Goal: Contribute content

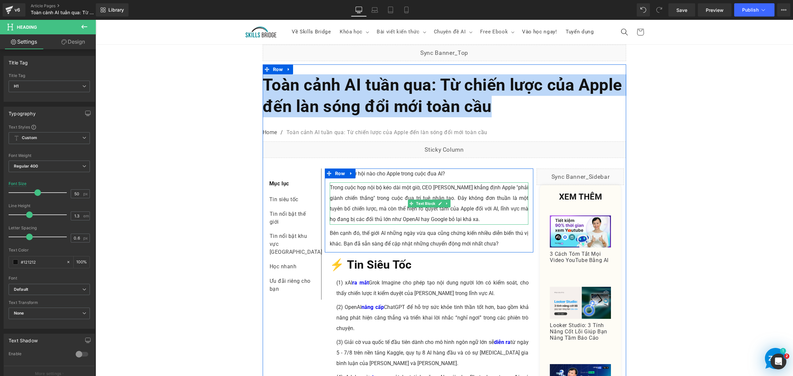
click at [370, 213] on p "Trong cuộc họp nội bộ kéo dài một giờ, CEO [PERSON_NAME] khẳng định Apple "phải…" at bounding box center [429, 203] width 199 height 42
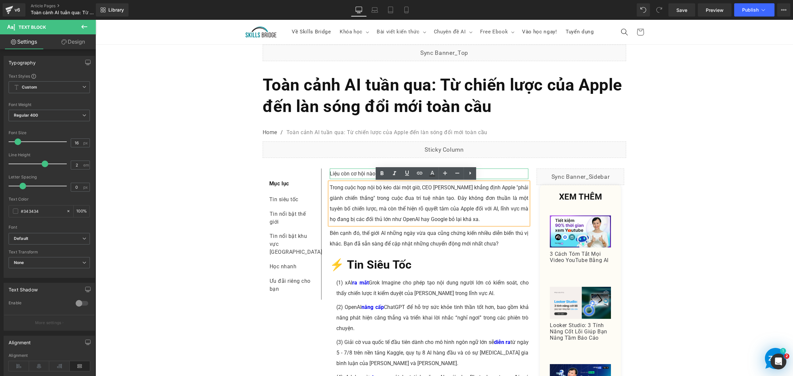
click at [353, 173] on p "Liệu còn cơ hội nào cho Apple trong cuộc đua AI?" at bounding box center [429, 174] width 199 height 11
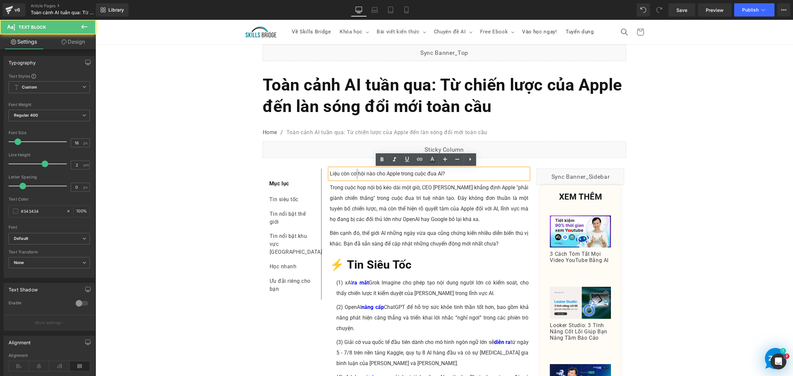
click at [353, 173] on p "Liệu còn cơ hội nào cho Apple trong cuộc đua AI?" at bounding box center [429, 174] width 199 height 11
click at [371, 217] on p "Trong cuộc họp nội bộ kéo dài một giờ, CEO [PERSON_NAME] khẳng định Apple "phải…" at bounding box center [429, 203] width 199 height 42
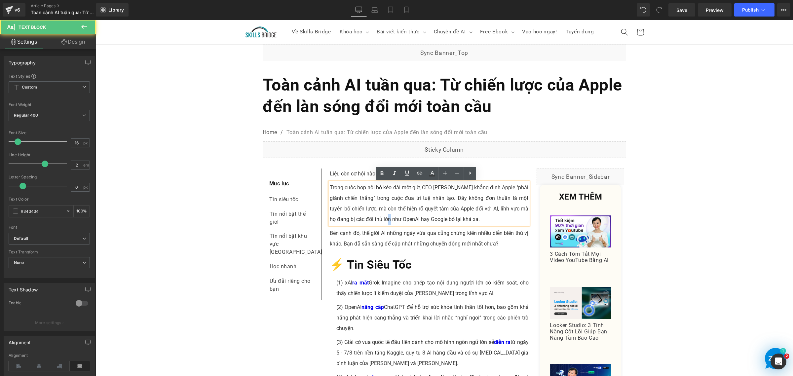
click at [371, 217] on p "Trong cuộc họp nội bộ kéo dài một giờ, CEO [PERSON_NAME] khẳng định Apple "phải…" at bounding box center [429, 203] width 199 height 42
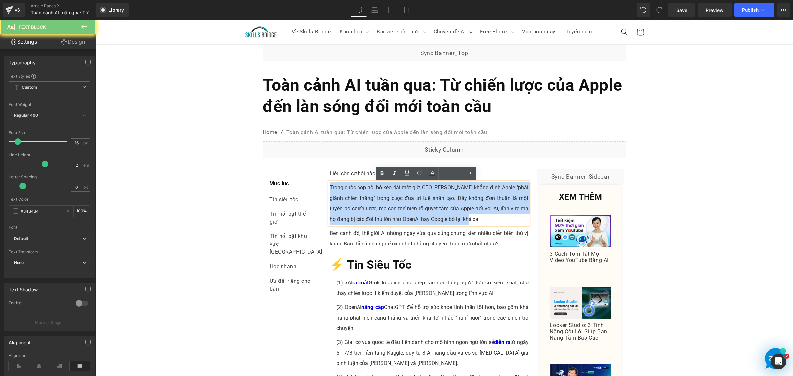
click at [371, 217] on p "Trong cuộc họp nội bộ kéo dài một giờ, CEO [PERSON_NAME] khẳng định Apple "phải…" at bounding box center [429, 203] width 199 height 42
copy p "Trong cuộc họp nội bộ kéo dài một giờ, CEO [PERSON_NAME] khẳng định Apple "phải…"
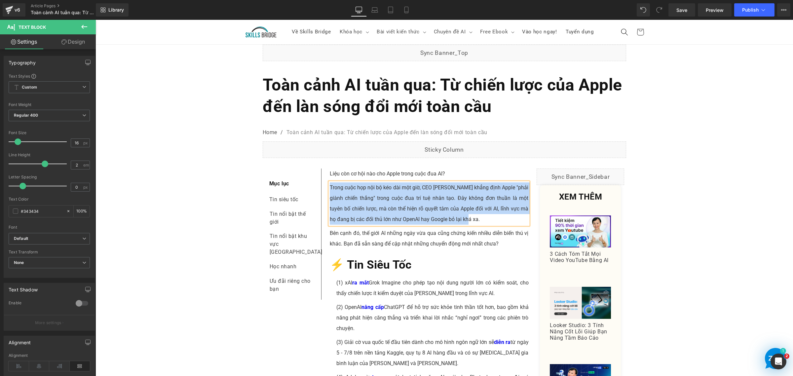
click at [420, 225] on div "Trong cuộc họp nội bộ kéo dài một giờ, CEO [PERSON_NAME] khẳng định Apple "phải…" at bounding box center [429, 203] width 199 height 42
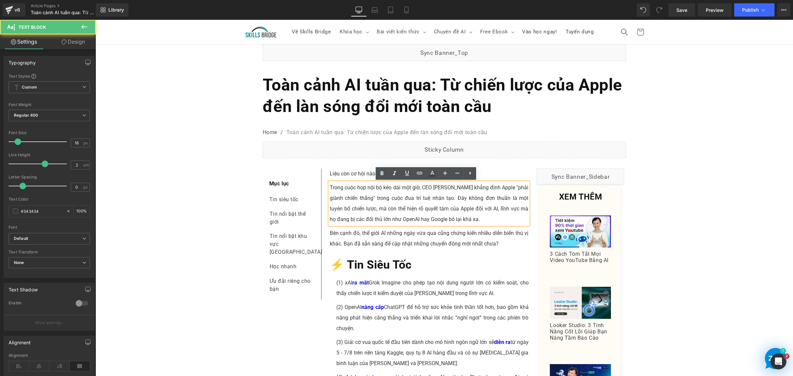
click at [420, 225] on div "Trong cuộc họp nội bộ kéo dài một giờ, CEO [PERSON_NAME] khẳng định Apple "phải…" at bounding box center [429, 203] width 199 height 42
click at [414, 232] on p "Bên cạnh đó, thế giới AI những ngày vừa qua cũng chứng kiến nhiều diễn biến thú…" at bounding box center [429, 238] width 199 height 21
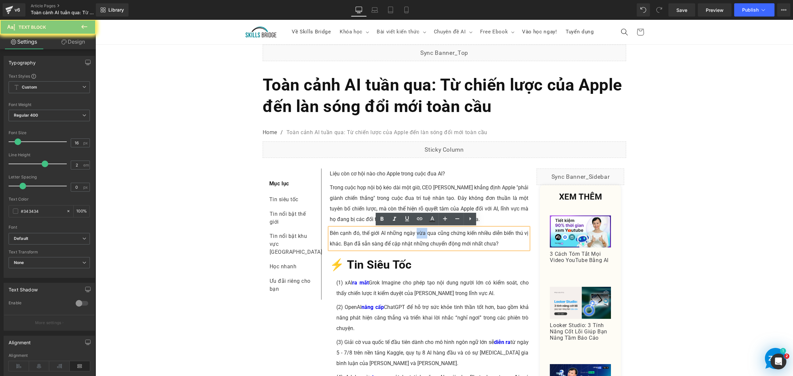
click at [414, 232] on p "Bên cạnh đó, thế giới AI những ngày vừa qua cũng chứng kiến nhiều diễn biến thú…" at bounding box center [429, 238] width 199 height 21
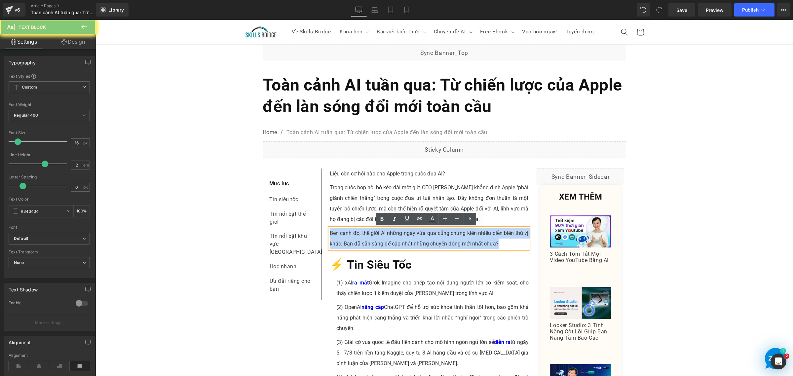
click at [414, 232] on p "Bên cạnh đó, thế giới AI những ngày vừa qua cũng chứng kiến nhiều diễn biến thú…" at bounding box center [429, 238] width 199 height 21
copy p "Bên cạnh đó, thế giới AI những ngày vừa qua cũng chứng kiến nhiều diễn biến thú…"
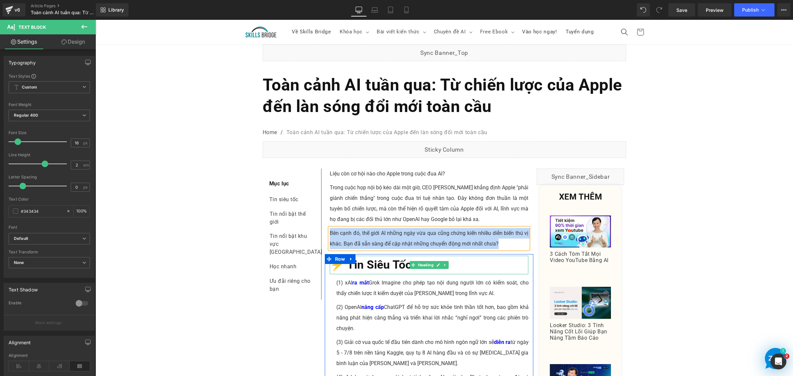
click at [364, 263] on span "⚡️ Tin Siêu Tốc" at bounding box center [371, 265] width 82 height 14
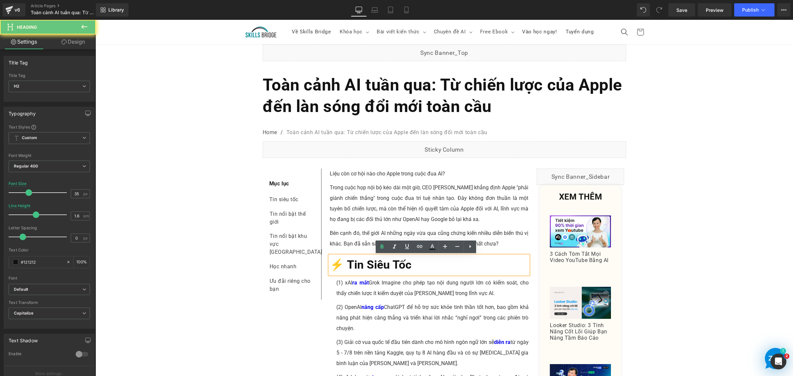
click at [364, 263] on span "⚡️ Tin Siêu Tốc" at bounding box center [371, 265] width 82 height 14
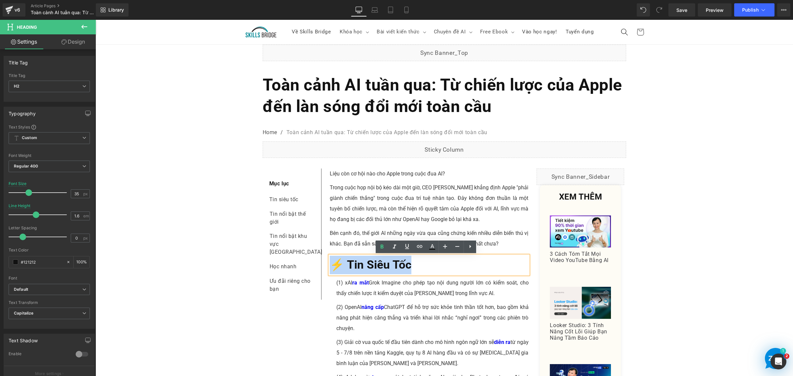
copy span "⚡️ Tin Siêu Tốc"
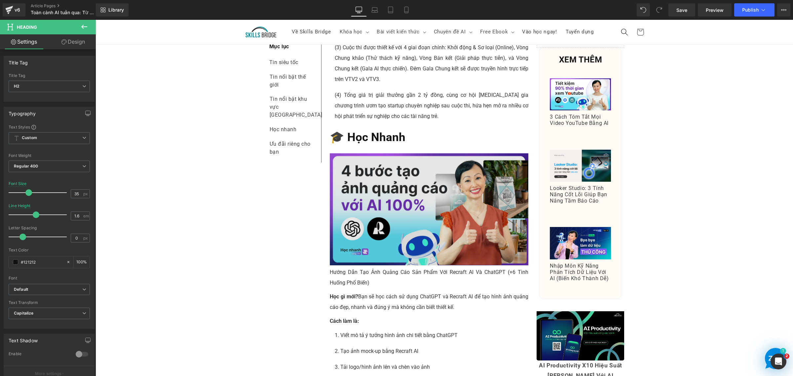
scroll to position [1653, 0]
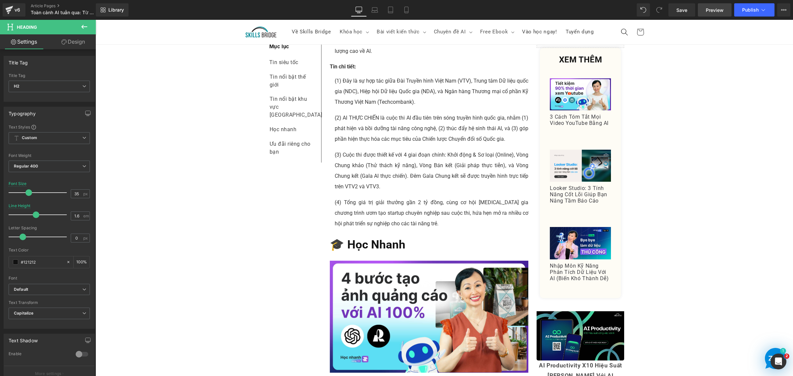
click at [715, 7] on span "Preview" at bounding box center [715, 10] width 18 height 7
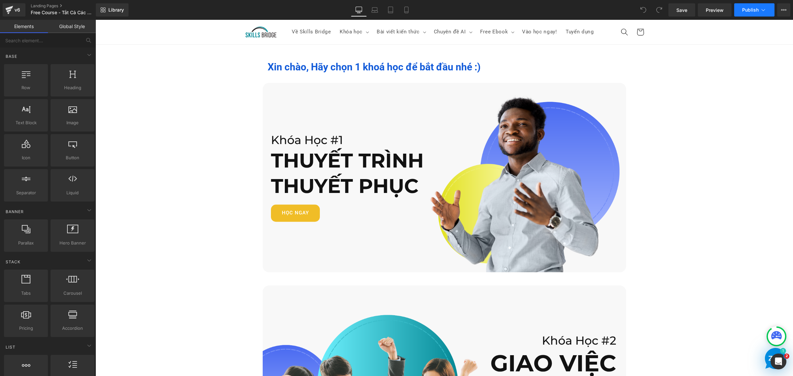
click at [756, 8] on span "Publish" at bounding box center [751, 9] width 17 height 5
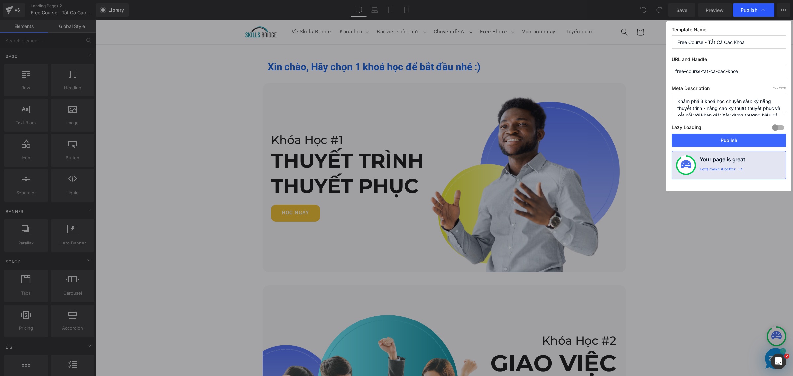
click at [771, 9] on div "Publish" at bounding box center [754, 9] width 42 height 13
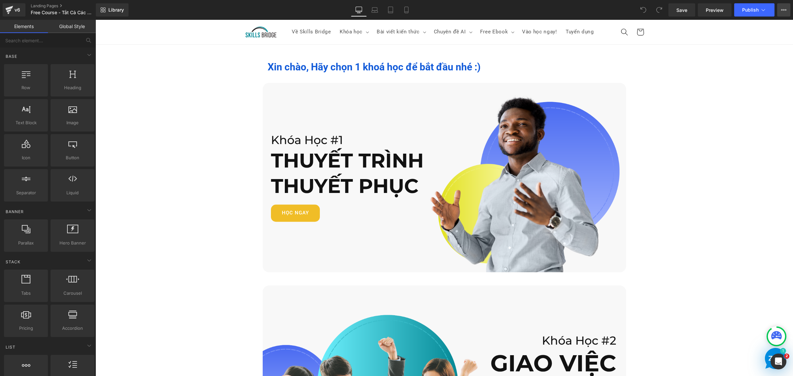
click at [781, 11] on button "View Live Page View with current Template Save Template to Library Schedule Pub…" at bounding box center [784, 9] width 13 height 13
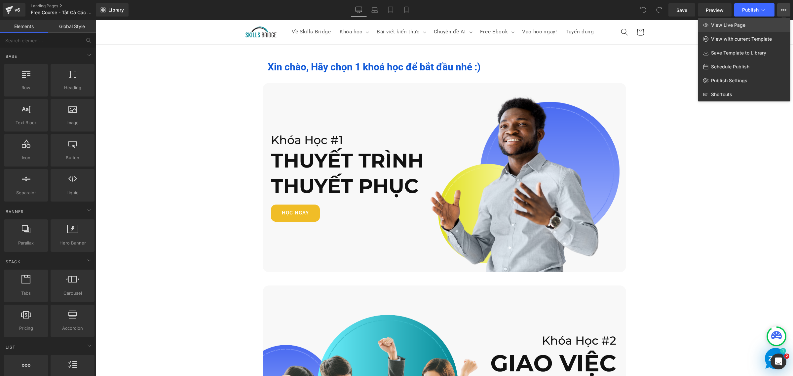
click at [755, 27] on link "View Live Page" at bounding box center [744, 25] width 93 height 14
